Goal: Transaction & Acquisition: Purchase product/service

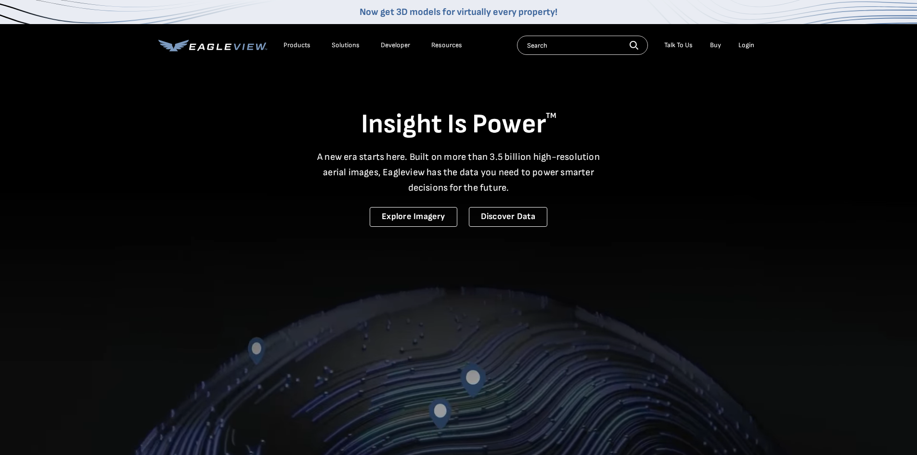
click at [747, 47] on div "Login" at bounding box center [747, 45] width 16 height 9
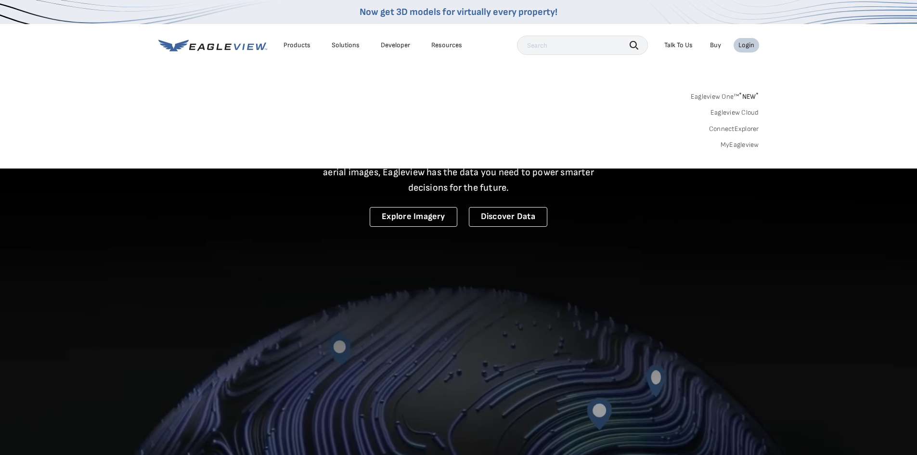
click at [750, 45] on div "Login" at bounding box center [747, 45] width 16 height 9
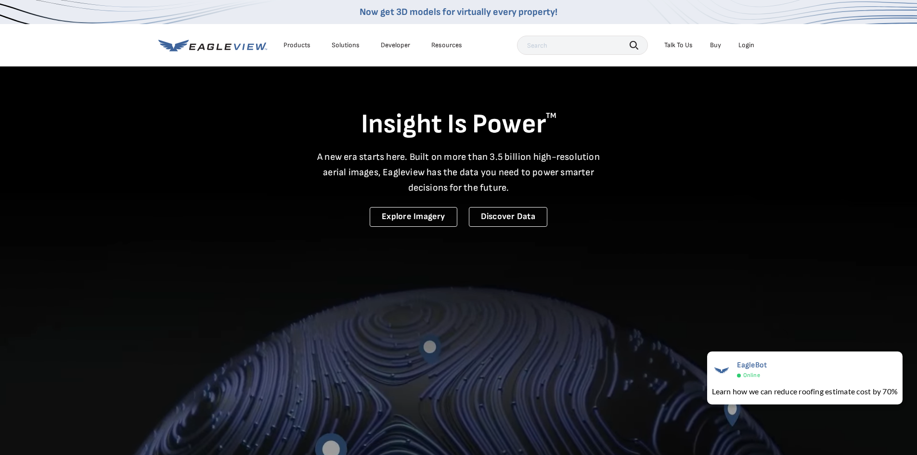
click at [746, 46] on div "Login" at bounding box center [747, 45] width 16 height 9
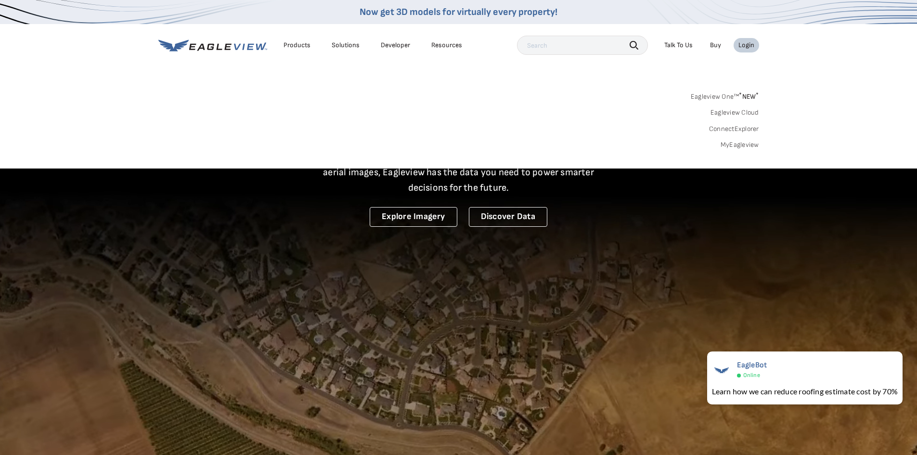
click at [751, 143] on link "MyEagleview" at bounding box center [740, 145] width 39 height 9
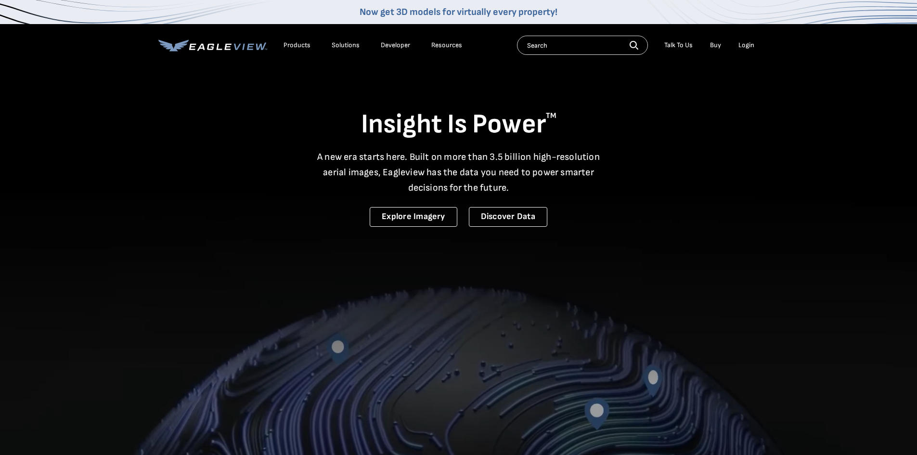
click at [744, 46] on div "Login" at bounding box center [747, 45] width 16 height 9
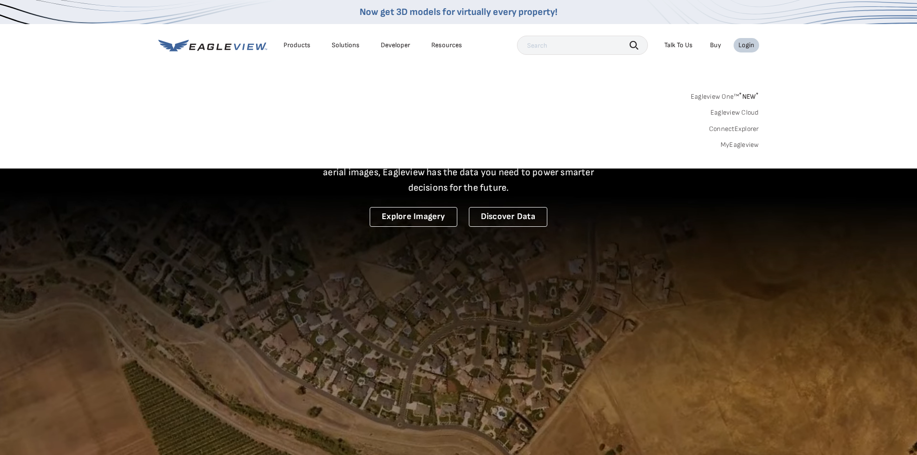
click at [744, 144] on link "MyEagleview" at bounding box center [740, 145] width 39 height 9
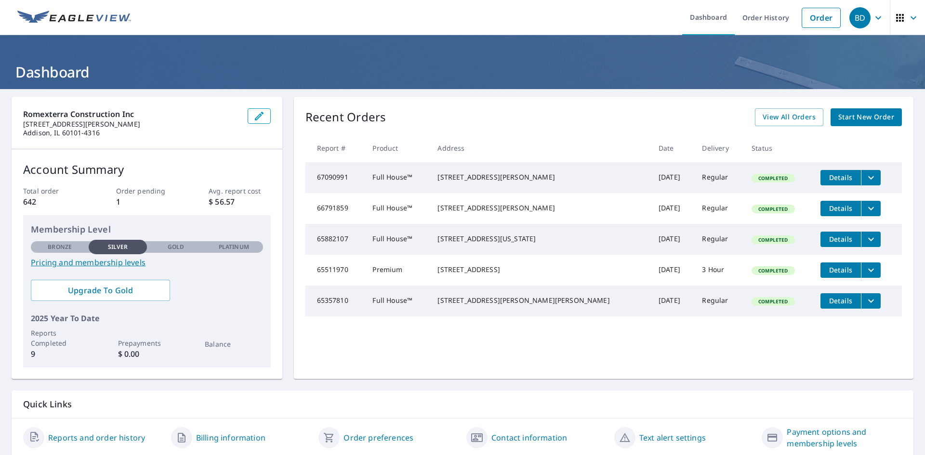
click at [868, 117] on span "Start New Order" at bounding box center [866, 117] width 56 height 12
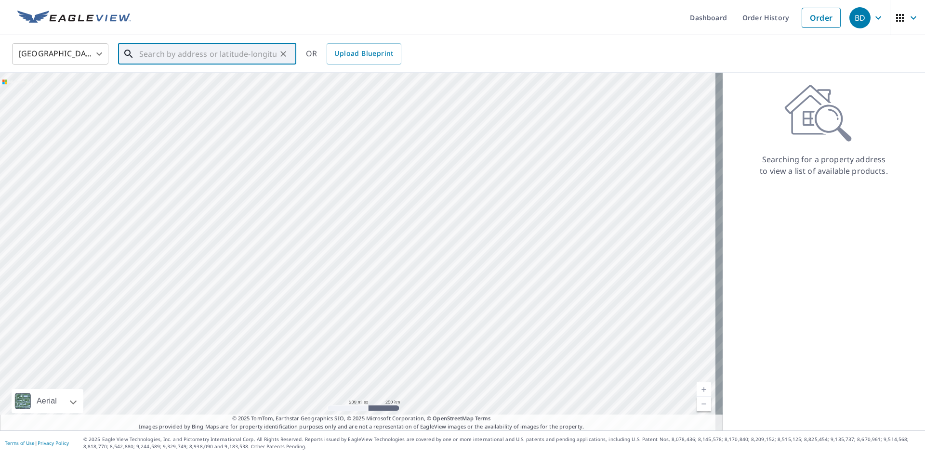
click at [156, 52] on input "text" at bounding box center [207, 53] width 137 height 27
click at [224, 86] on span "1035 W Schaumburg Rd" at bounding box center [212, 82] width 151 height 12
type input "1035 W Schaumburg Rd Schaumburg, IL 60194"
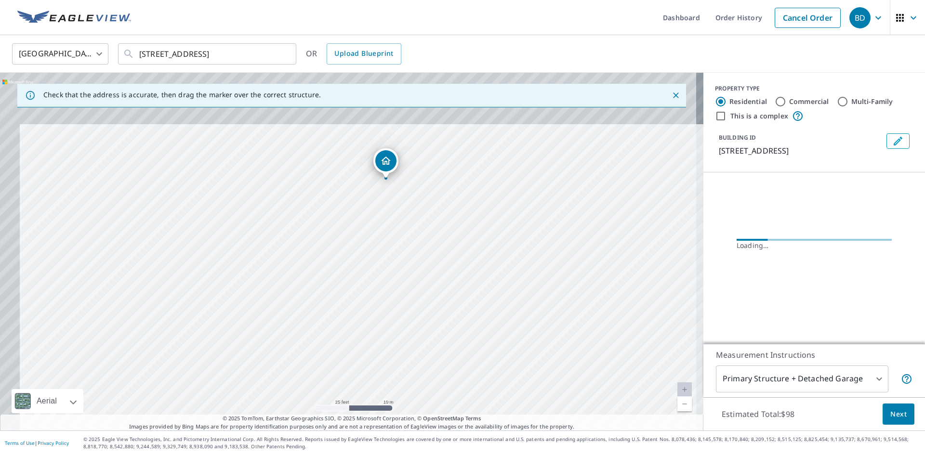
drag, startPoint x: 377, startPoint y: 195, endPoint x: 420, endPoint y: 332, distance: 144.2
click at [420, 332] on div "1035 W Schaumburg Rd Schaumburg, IL 60194" at bounding box center [351, 252] width 703 height 358
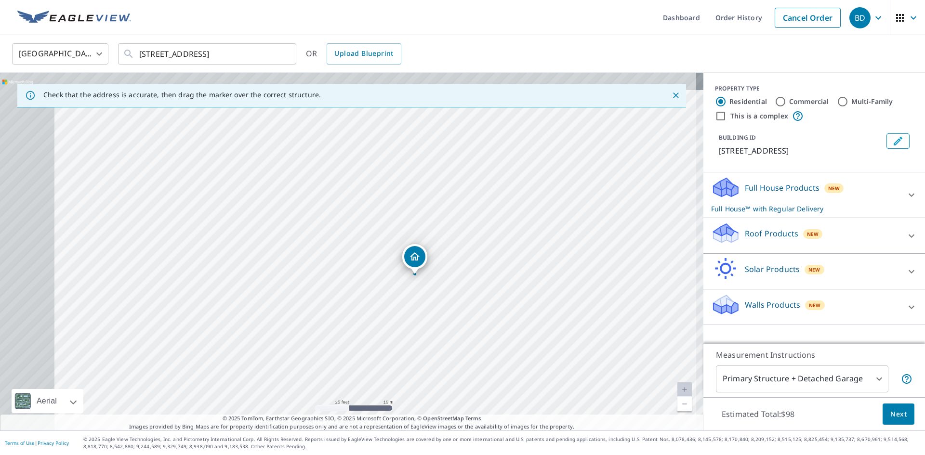
drag, startPoint x: 355, startPoint y: 293, endPoint x: 422, endPoint y: 317, distance: 71.1
click at [422, 317] on div "1035 W Schaumburg Rd Schaumburg, IL 60194" at bounding box center [351, 252] width 703 height 358
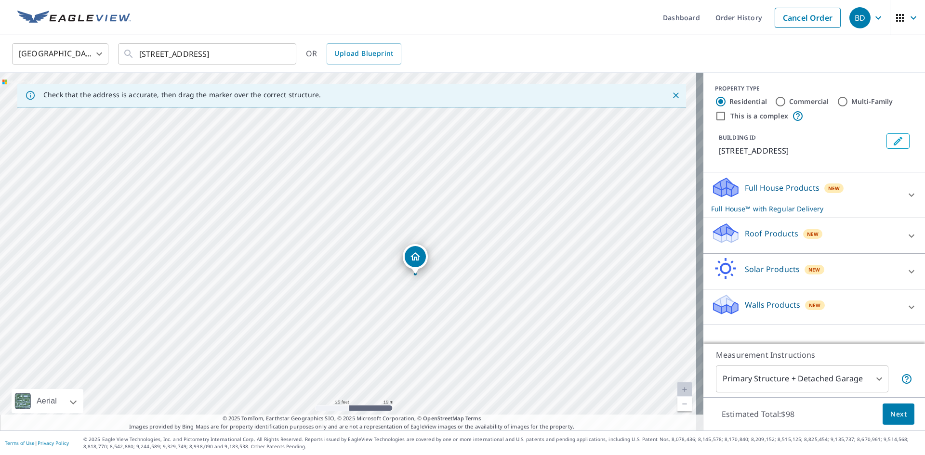
click at [908, 237] on icon at bounding box center [911, 235] width 6 height 3
click at [827, 246] on div "Roof Products New" at bounding box center [808, 235] width 195 height 27
click at [844, 244] on div "Roof Products New" at bounding box center [805, 235] width 189 height 27
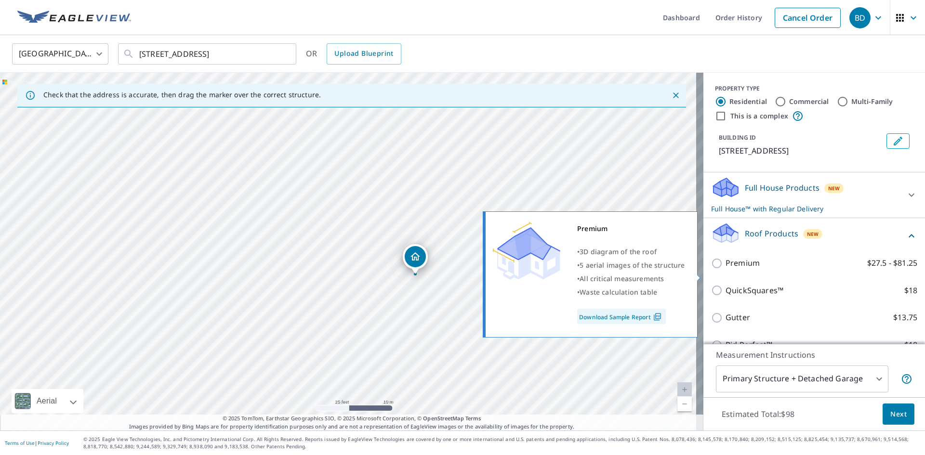
click at [711, 269] on input "Premium $27.5 - $81.25" at bounding box center [718, 264] width 14 height 12
checkbox input "true"
checkbox input "false"
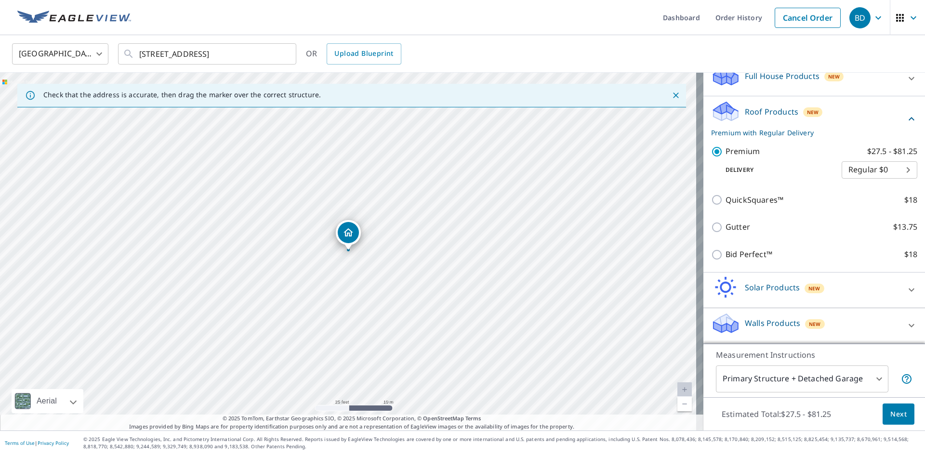
scroll to position [123, 0]
click at [892, 414] on span "Next" at bounding box center [898, 414] width 16 height 12
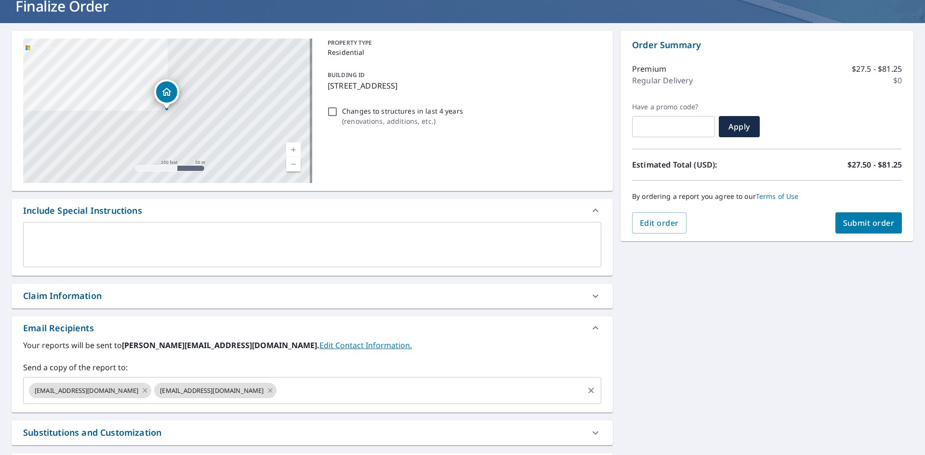
scroll to position [151, 0]
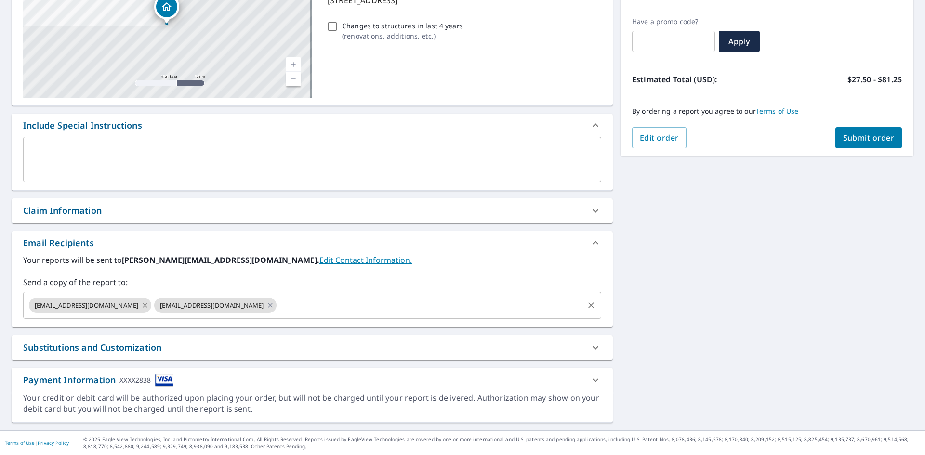
click at [143, 305] on icon at bounding box center [145, 305] width 4 height 4
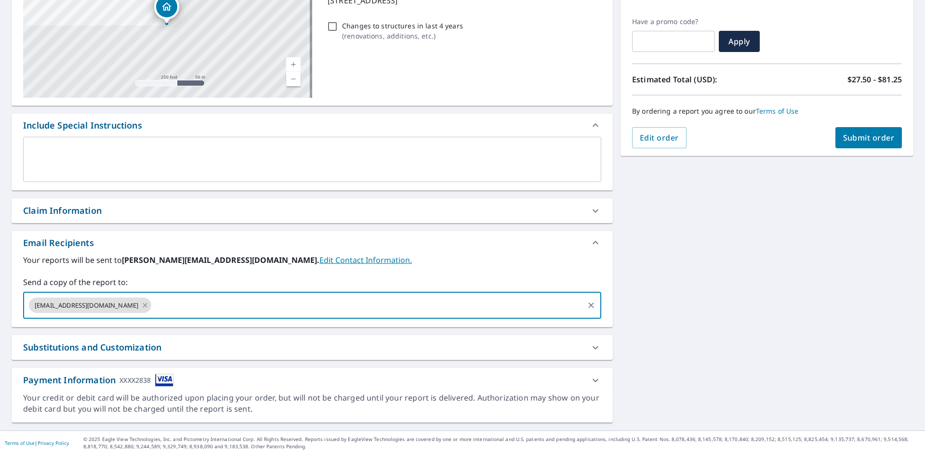
click at [155, 302] on input "text" at bounding box center [368, 305] width 430 height 18
click at [272, 315] on div "office@romexterra.com joe.c@romexterra.com ​" at bounding box center [312, 305] width 578 height 27
type input "joe.c@romexterra.com,"
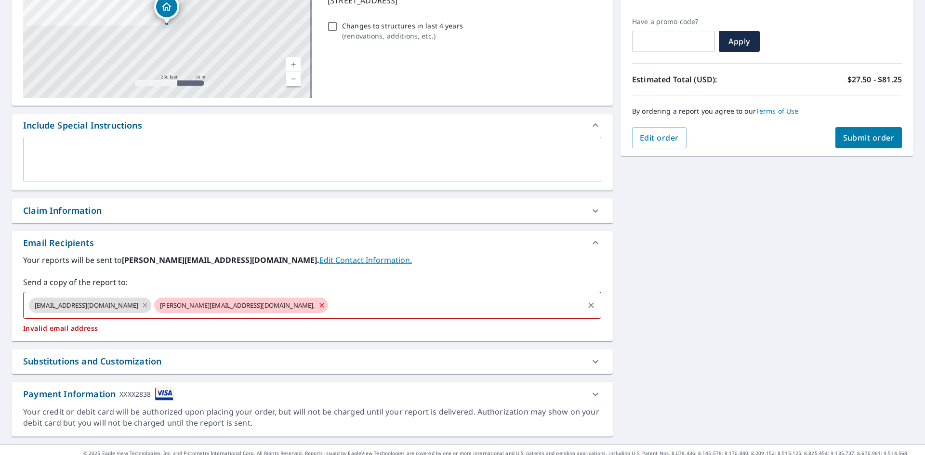
click at [318, 304] on icon at bounding box center [322, 305] width 8 height 11
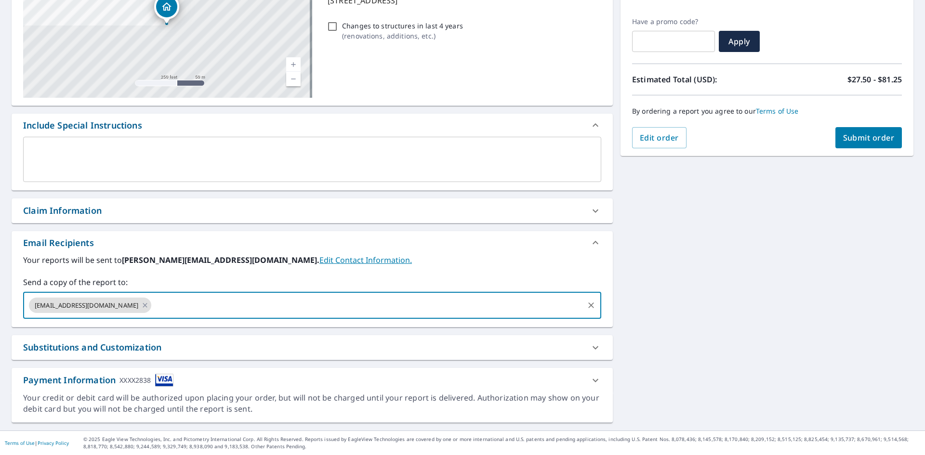
click at [199, 307] on input "text" at bounding box center [368, 305] width 430 height 18
type input "joe.c@romexterra.com"
click at [277, 313] on input "joe.c@romexterra.com" at bounding box center [368, 305] width 430 height 18
click at [365, 311] on input "joe.c@romexterra.com" at bounding box center [368, 305] width 430 height 18
type input "michaelbyrne@romexterra.com"
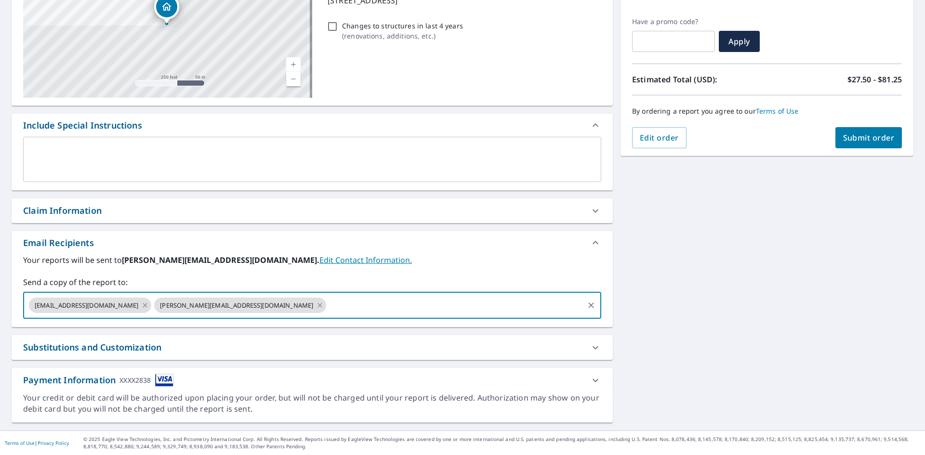
click at [463, 267] on div "Your reports will be sent to alex@windycityrestoration.com. Edit Contact Inform…" at bounding box center [312, 286] width 578 height 65
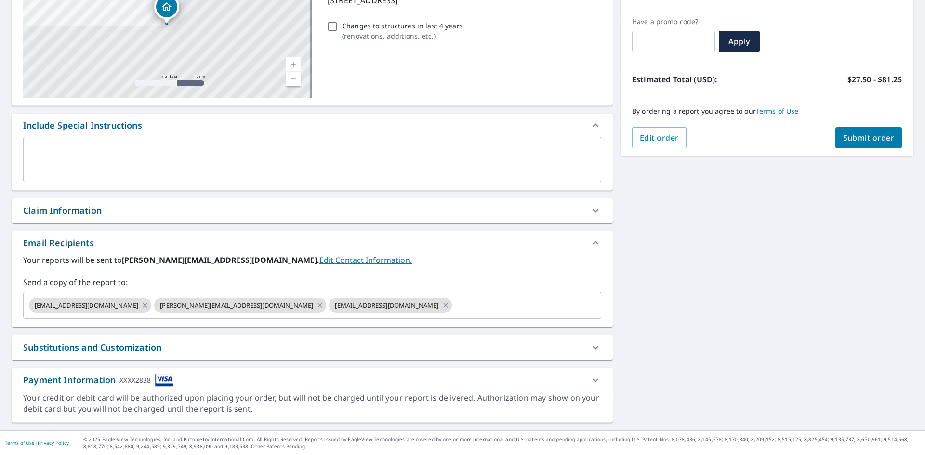
click at [870, 137] on span "Submit order" at bounding box center [869, 137] width 52 height 11
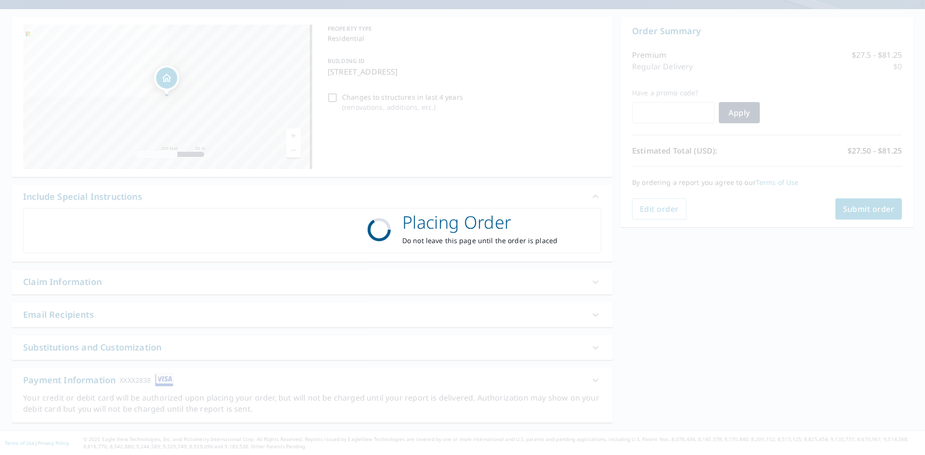
scroll to position [80, 0]
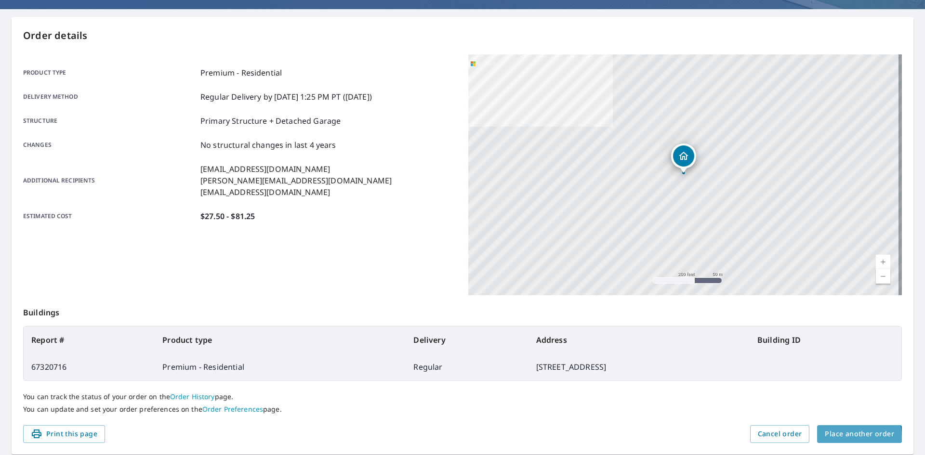
click at [838, 437] on span "Place another order" at bounding box center [858, 434] width 69 height 12
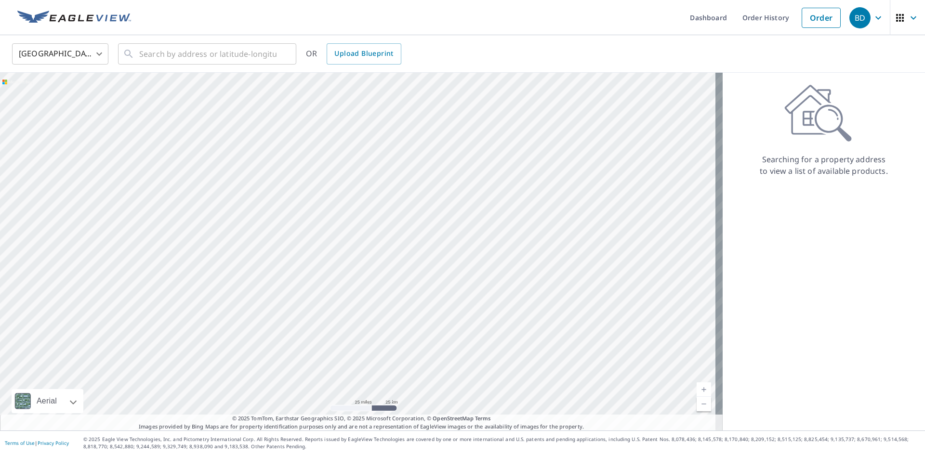
drag, startPoint x: 540, startPoint y: 170, endPoint x: 440, endPoint y: 339, distance: 195.4
click at [440, 339] on div at bounding box center [361, 252] width 722 height 358
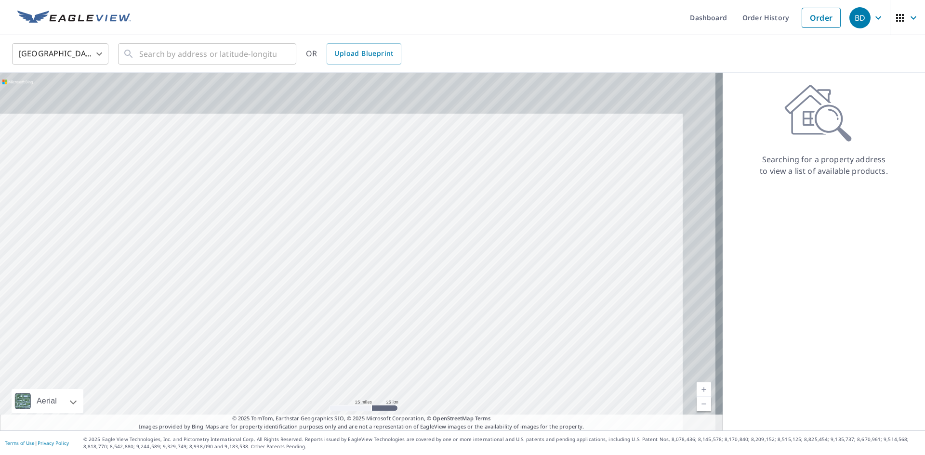
drag, startPoint x: 653, startPoint y: 166, endPoint x: 563, endPoint y: 300, distance: 161.3
click at [563, 300] on div at bounding box center [361, 252] width 722 height 358
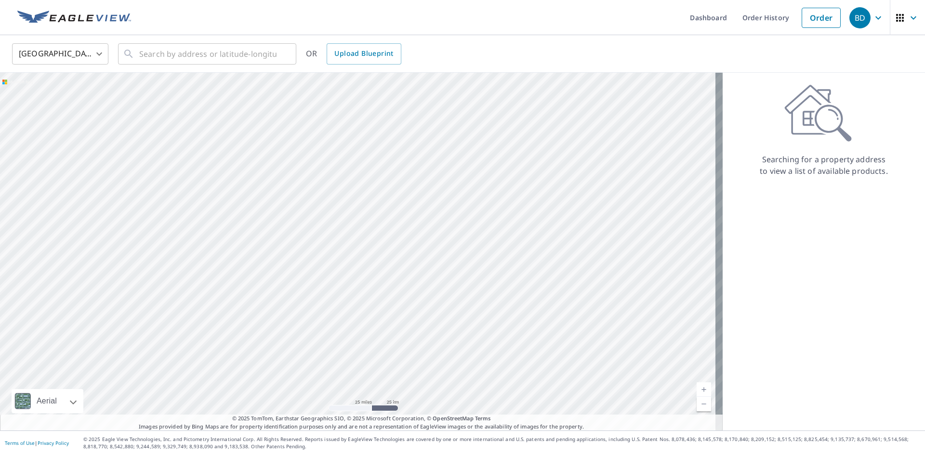
drag, startPoint x: 384, startPoint y: 245, endPoint x: 479, endPoint y: 259, distance: 96.4
click at [479, 259] on div at bounding box center [361, 252] width 722 height 358
